Goal: Task Accomplishment & Management: Manage account settings

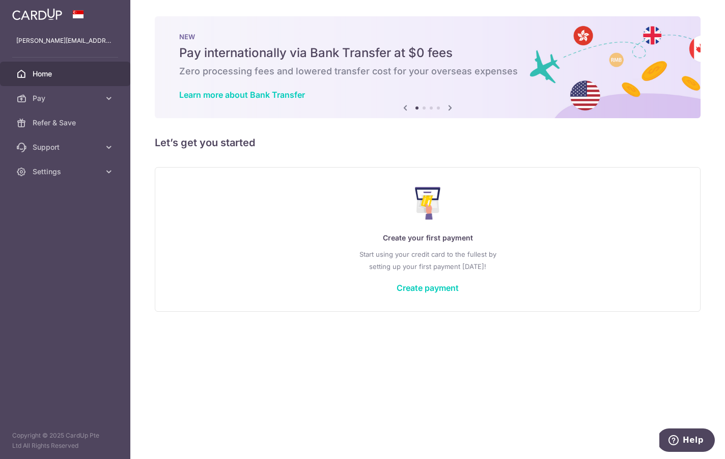
click at [0, 0] on button "button" at bounding box center [0, 0] width 0 height 0
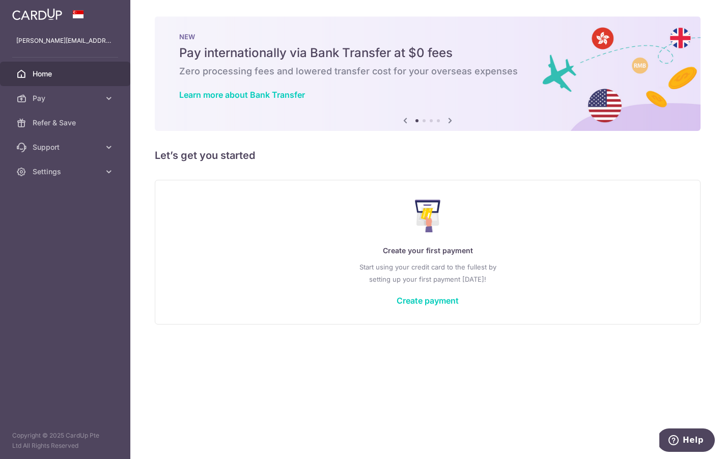
click at [95, 178] on link "Settings" at bounding box center [65, 171] width 130 height 24
click at [89, 186] on link "Account" at bounding box center [65, 196] width 130 height 24
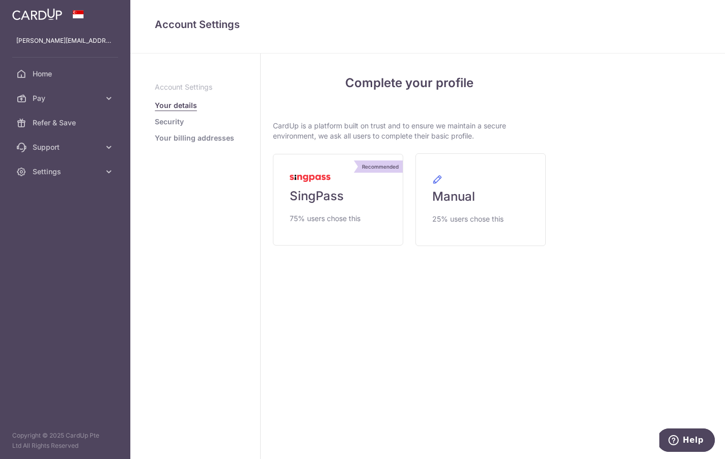
click at [290, 225] on span "75% users chose this" at bounding box center [325, 218] width 71 height 12
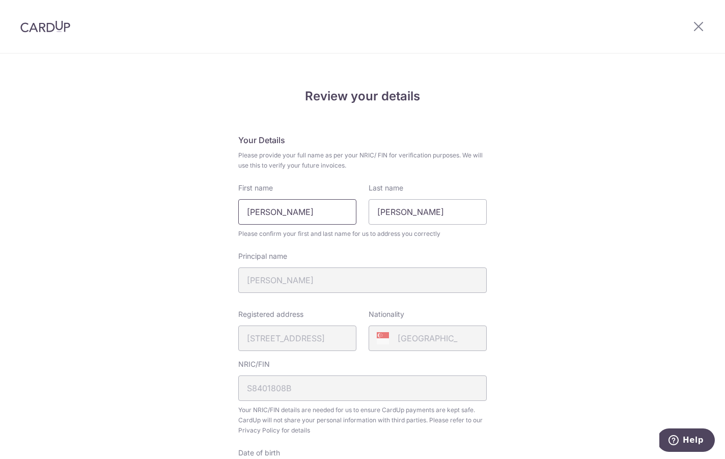
click at [328, 222] on input "Sufyan Bin Selamat" at bounding box center [297, 211] width 118 height 25
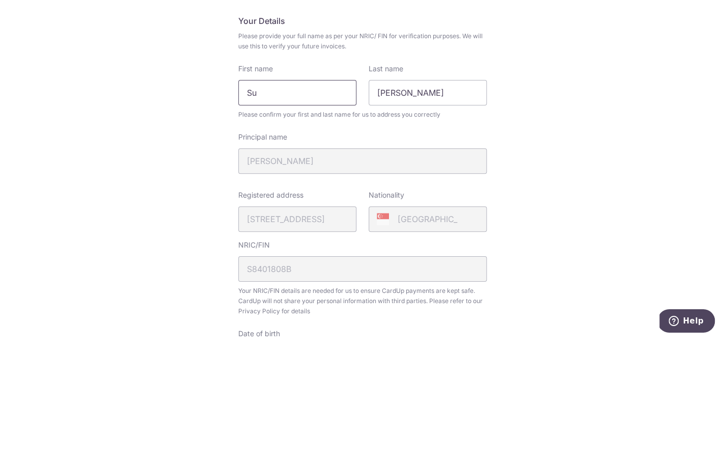
type input "S"
type input "Eddy Sufyan"
click at [419, 199] on input "Eddy" at bounding box center [428, 211] width 118 height 25
type input "E"
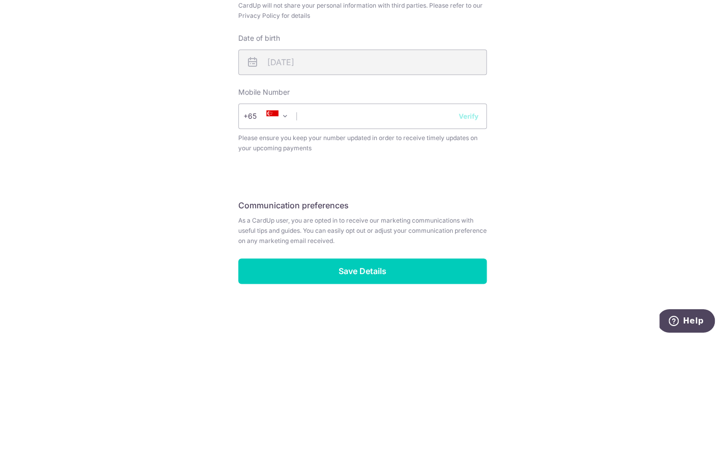
scroll to position [306, 0]
type input "Bin Selamat"
click at [382, 222] on input "text" at bounding box center [362, 234] width 248 height 25
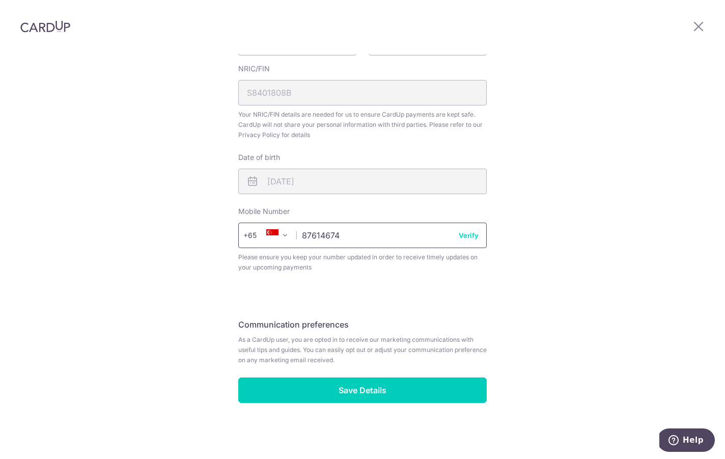
click at [404, 235] on input "87614674" at bounding box center [362, 234] width 248 height 25
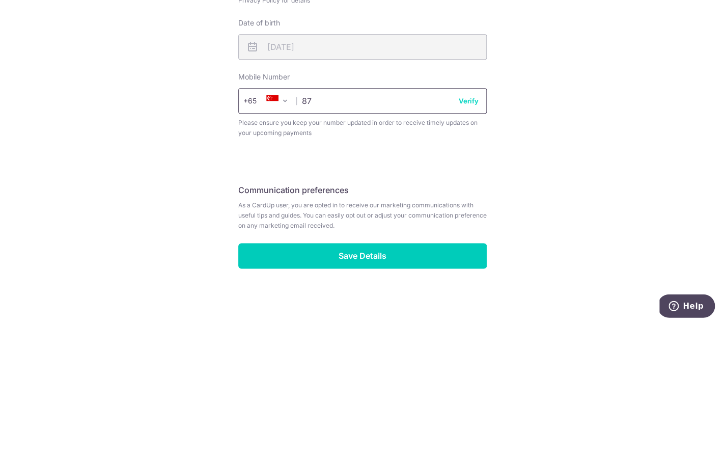
type input "8"
type input "98224674"
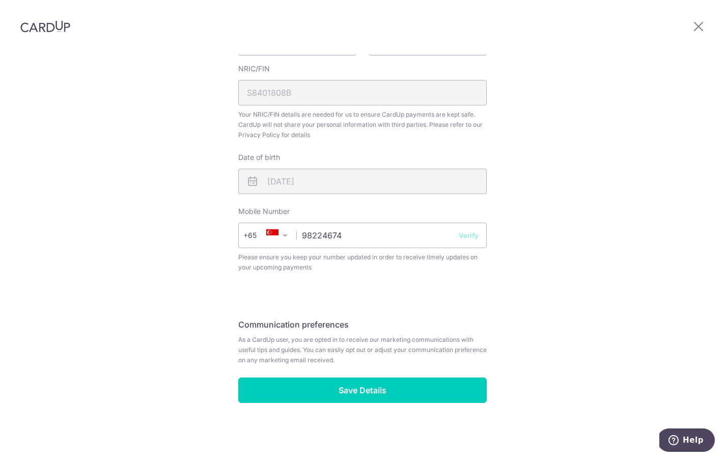
click at [364, 398] on input "Save Details" at bounding box center [362, 389] width 248 height 25
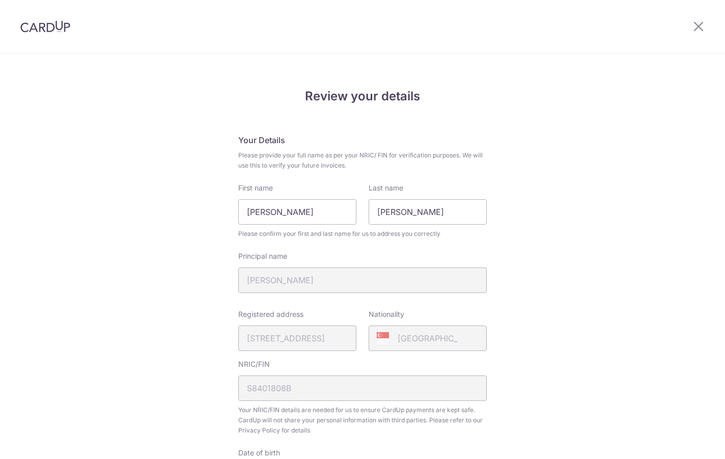
scroll to position [321, 0]
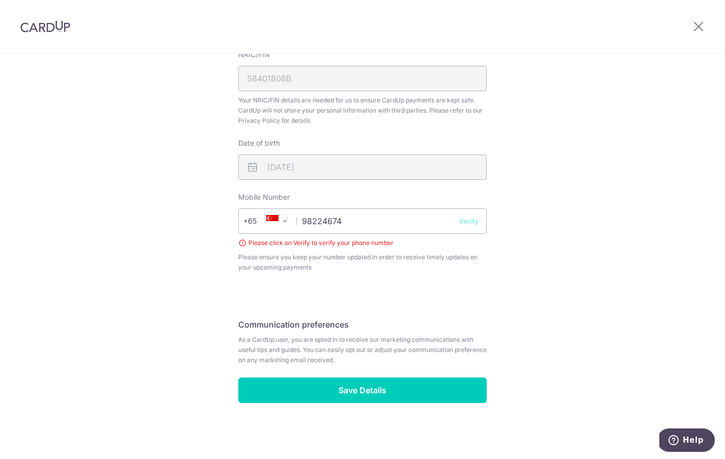
click at [479, 220] on button "Verify" at bounding box center [469, 221] width 20 height 10
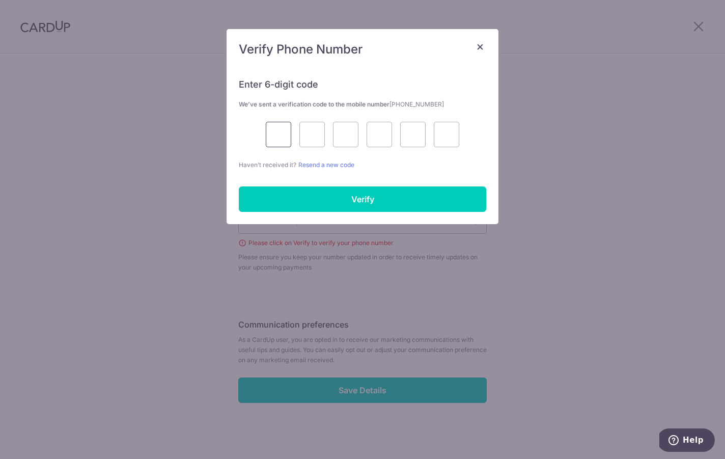
click at [284, 129] on input "text" at bounding box center [278, 134] width 25 height 25
type input "8"
type input "0"
type input "5"
type input "7"
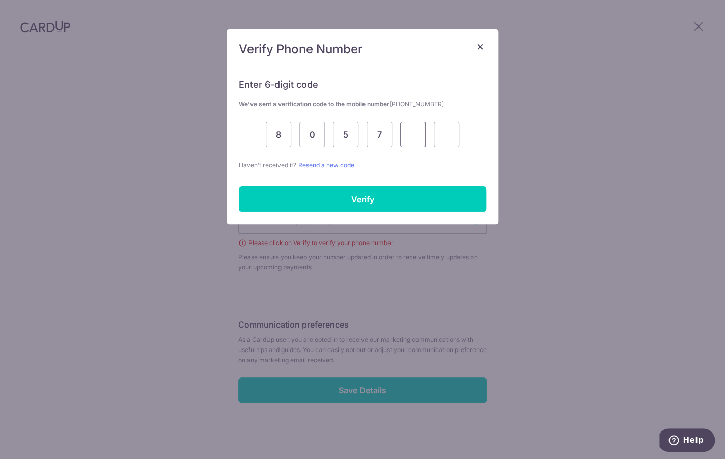
type input "7"
type input "3"
click at [397, 202] on input "Verify" at bounding box center [362, 198] width 247 height 25
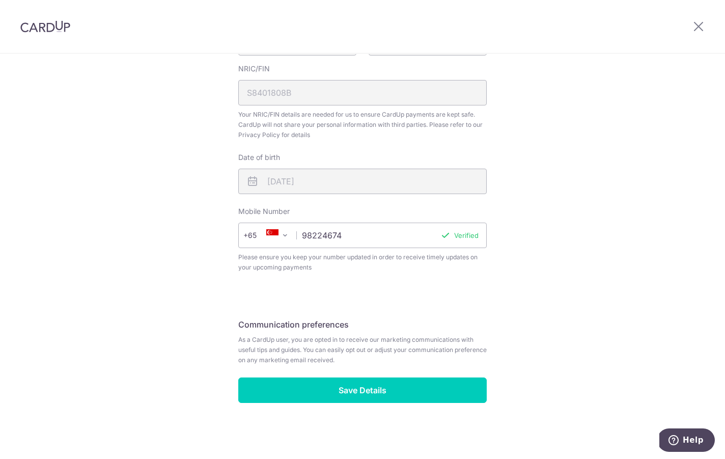
click at [318, 393] on input "Save Details" at bounding box center [362, 389] width 248 height 25
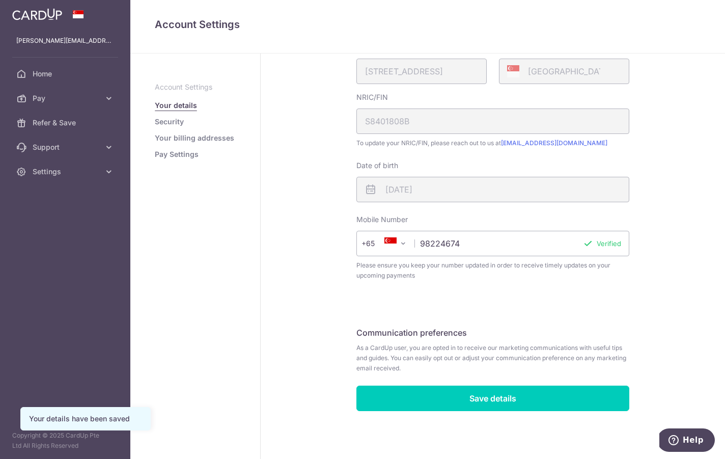
scroll to position [210, 0]
click at [155, 143] on link "Your billing addresses" at bounding box center [194, 138] width 79 height 10
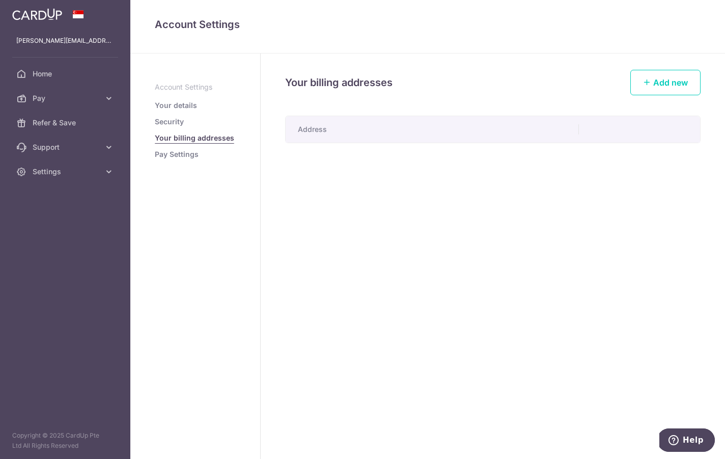
click at [155, 127] on link "Security" at bounding box center [169, 122] width 29 height 10
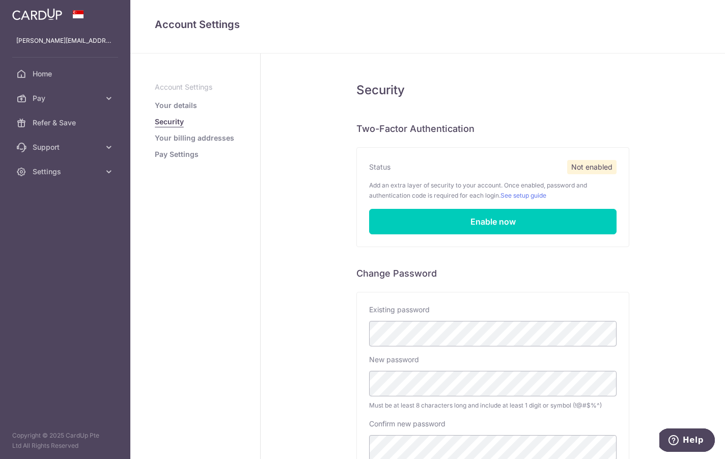
click at [155, 159] on link "Pay Settings" at bounding box center [177, 154] width 44 height 10
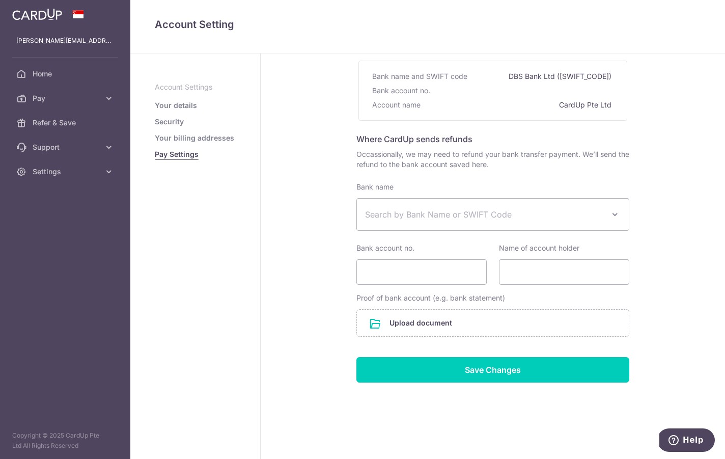
scroll to position [113, 0]
click at [609, 216] on span at bounding box center [615, 214] width 12 height 12
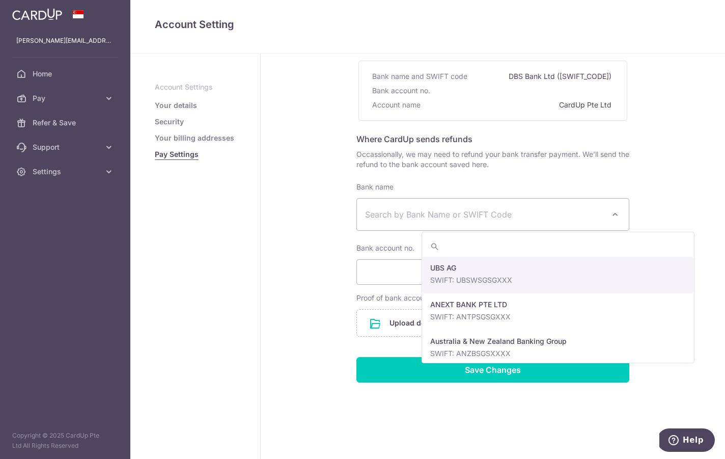
click at [484, 215] on span "Search by Bank Name or SWIFT Code" at bounding box center [484, 214] width 239 height 12
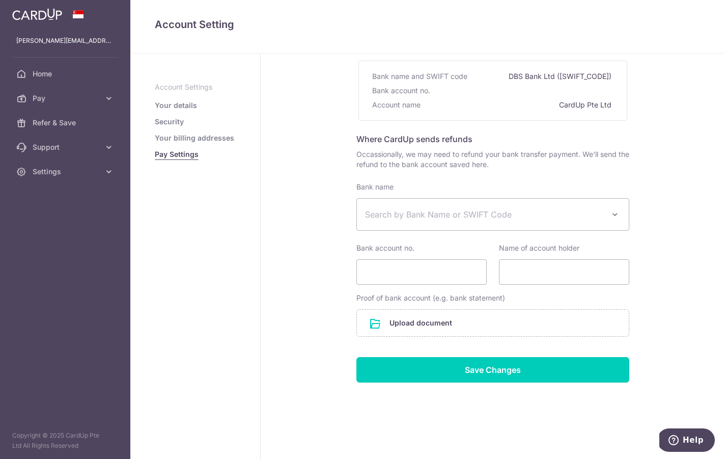
click at [365, 218] on span "Search by Bank Name or SWIFT Code" at bounding box center [484, 214] width 239 height 12
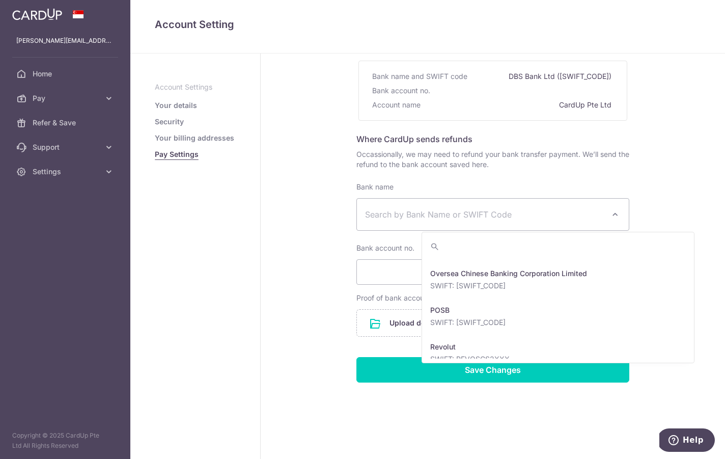
scroll to position [1718, 0]
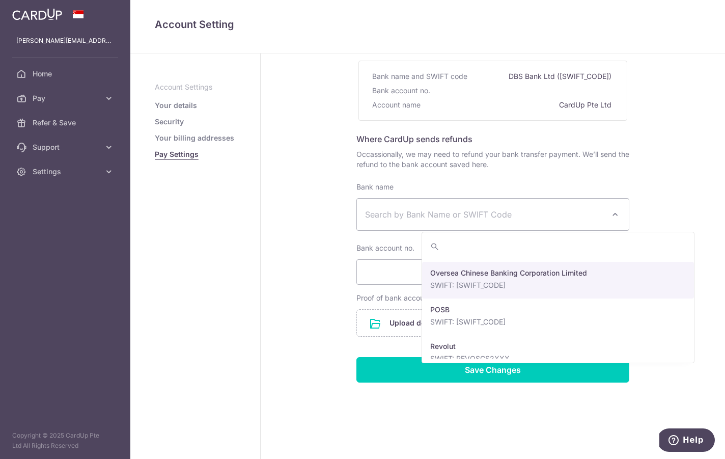
select select "12"
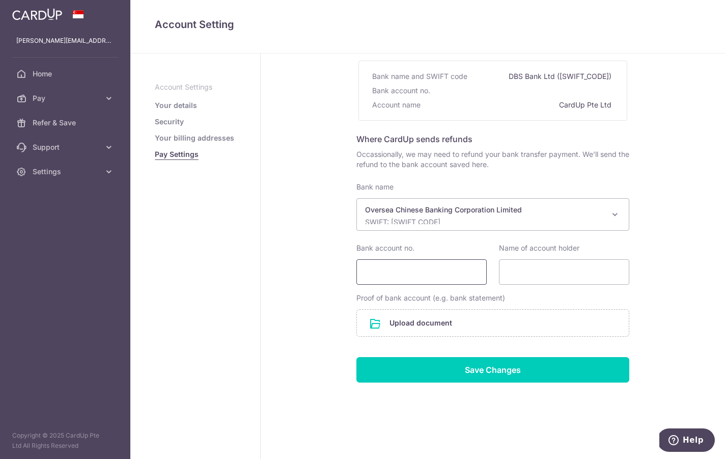
click at [375, 271] on input "Bank account no." at bounding box center [421, 271] width 130 height 25
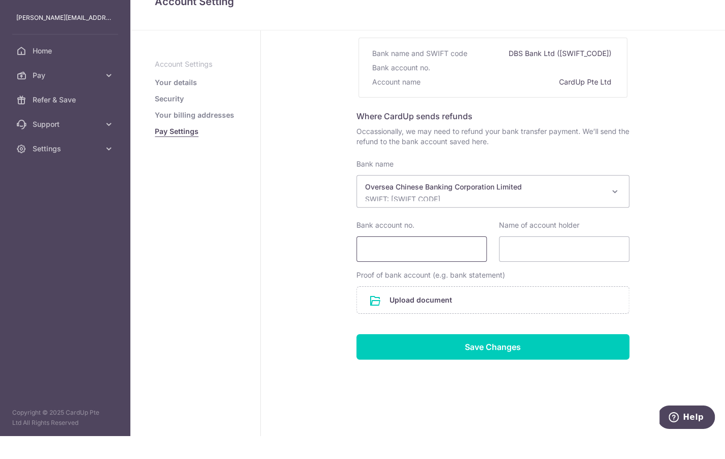
scroll to position [108, 0]
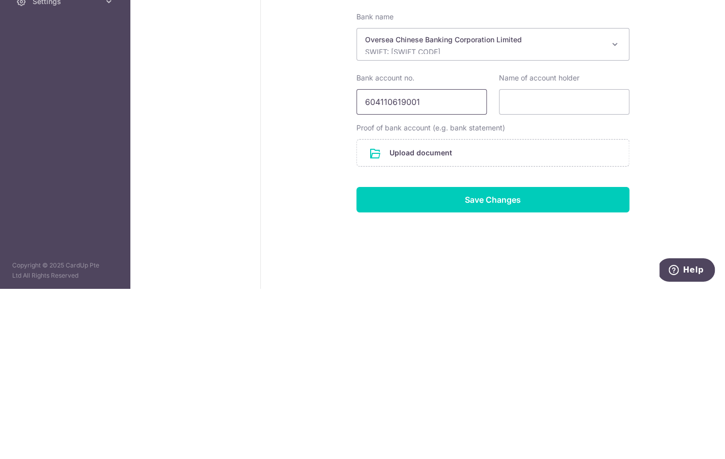
type input "604110619001"
click at [499, 259] on input "Name of account holder" at bounding box center [564, 271] width 130 height 25
type input "[PERSON_NAME]"
click at [374, 310] on input "file" at bounding box center [493, 323] width 272 height 26
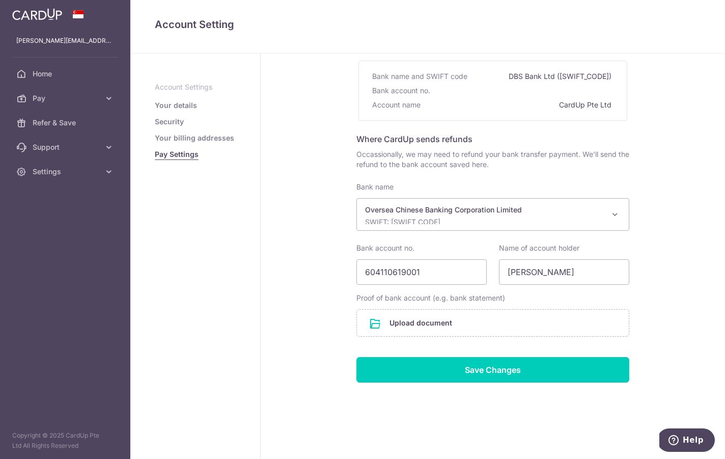
click at [261, 248] on div "Pay Settings Where to send funds for your bank transfer payments Use the bank d…" at bounding box center [493, 207] width 464 height 504
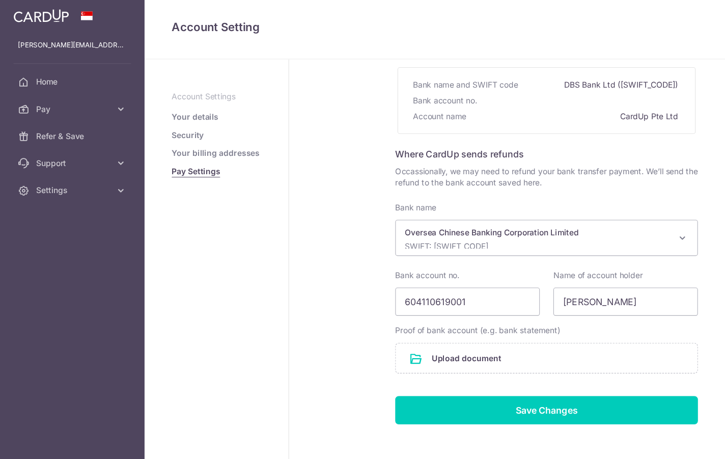
click at [383, 328] on input "file" at bounding box center [493, 323] width 272 height 26
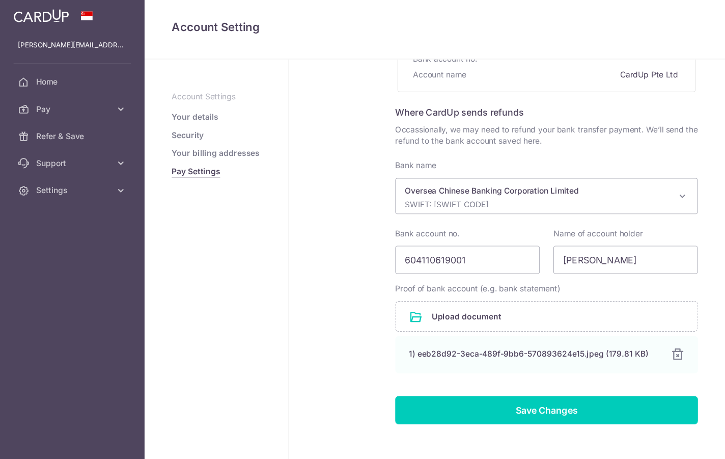
scroll to position [152, 0]
click at [492, 365] on input "Save Changes" at bounding box center [492, 369] width 273 height 25
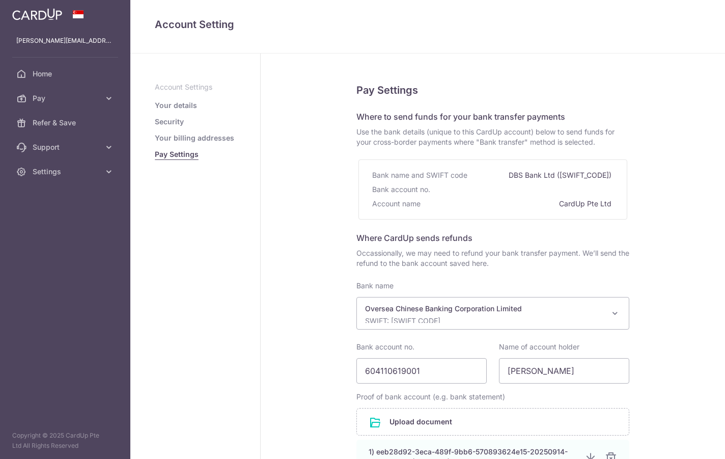
select select "12"
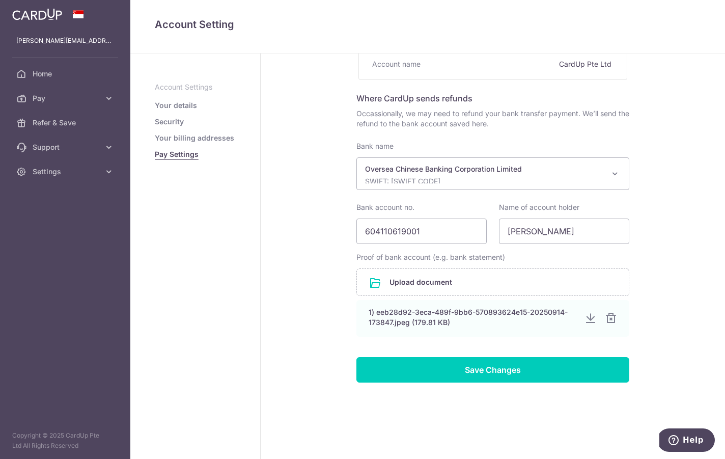
scroll to position [154, 0]
click at [426, 373] on input "Save Changes" at bounding box center [492, 369] width 273 height 25
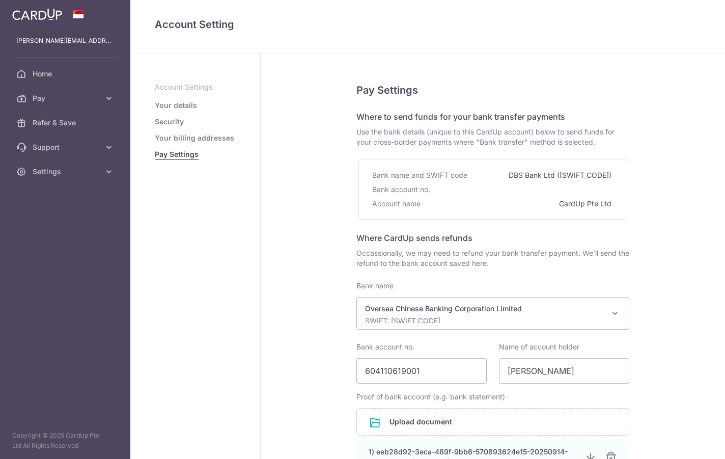
select select "12"
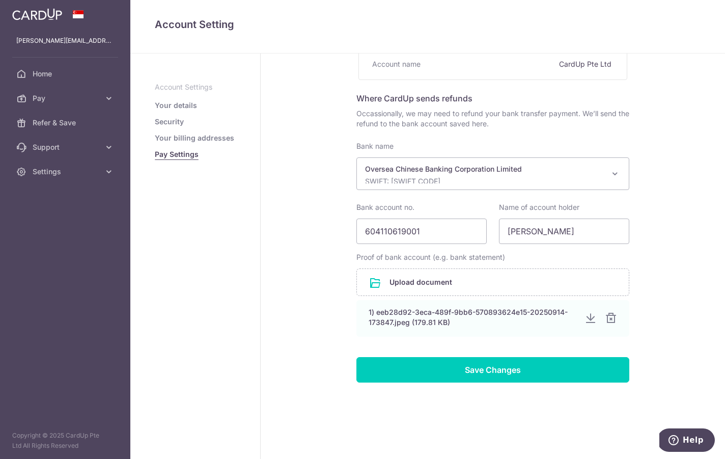
scroll to position [154, 0]
click at [412, 374] on input "Save Changes" at bounding box center [492, 369] width 273 height 25
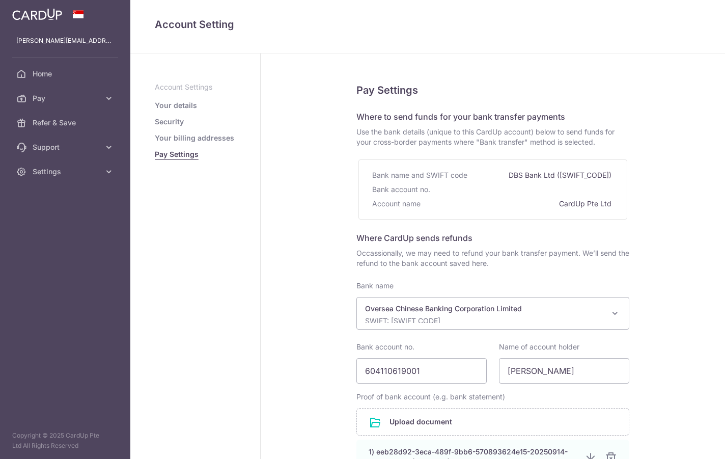
select select "12"
click at [155, 143] on link "Your billing addresses" at bounding box center [194, 138] width 79 height 10
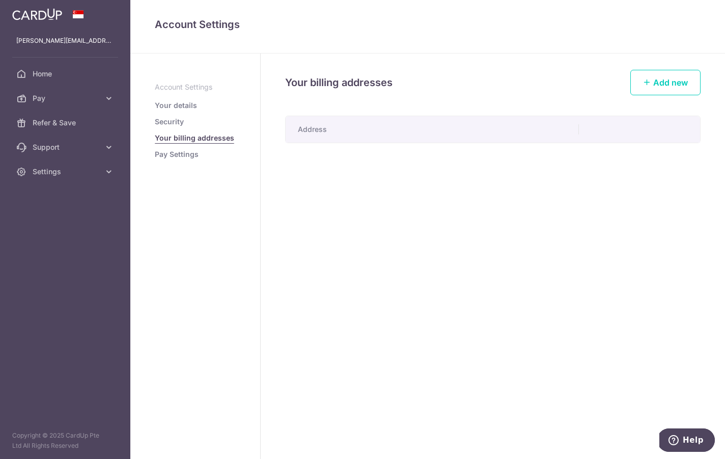
click at [130, 179] on aside "Account Settings Your details Security Your billing addresses Pay Settings" at bounding box center [195, 255] width 130 height 405
click at [155, 159] on link "Pay Settings" at bounding box center [177, 154] width 44 height 10
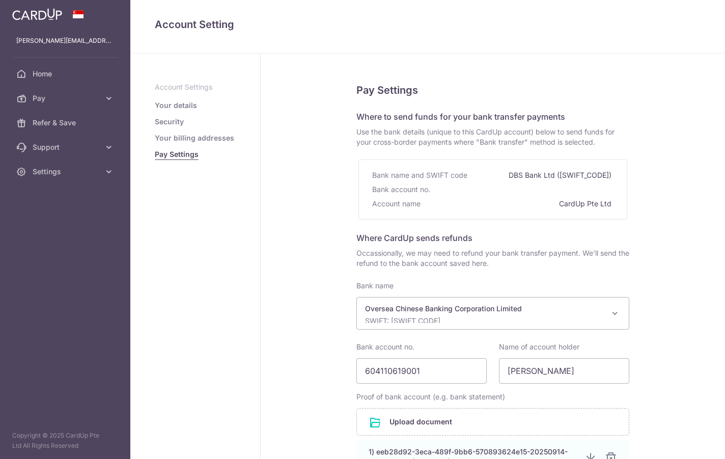
select select "12"
